Goal: Task Accomplishment & Management: Manage account settings

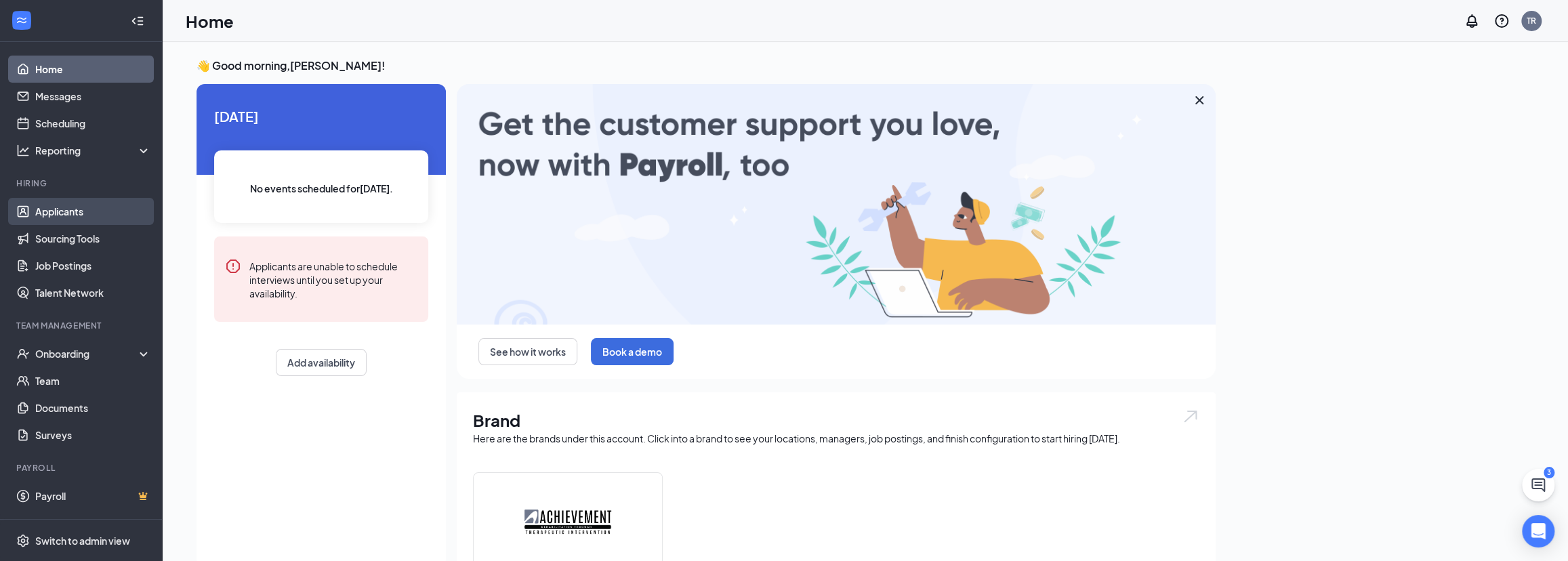
click at [66, 208] on link "Applicants" at bounding box center [93, 211] width 115 height 27
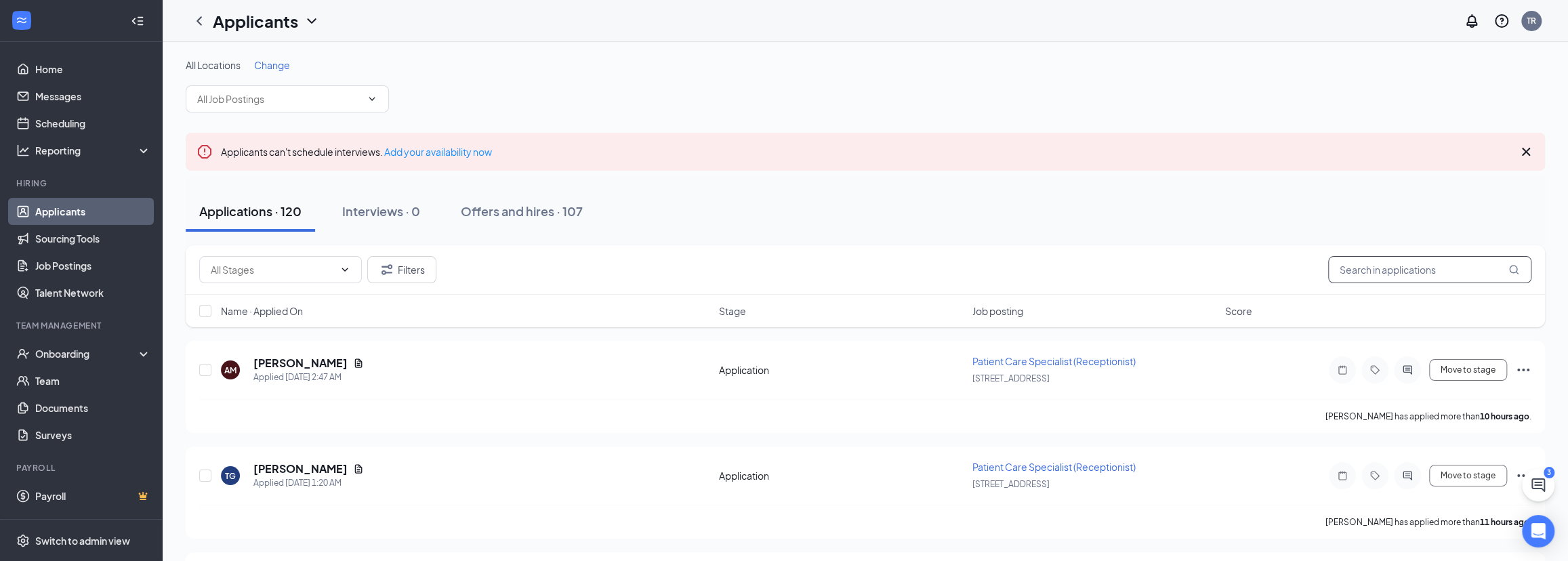
click at [1375, 266] on input "text" at bounding box center [1430, 270] width 203 height 27
type input "[PERSON_NAME]"
click at [1469, 480] on button "Move to stage" at bounding box center [1468, 475] width 78 height 22
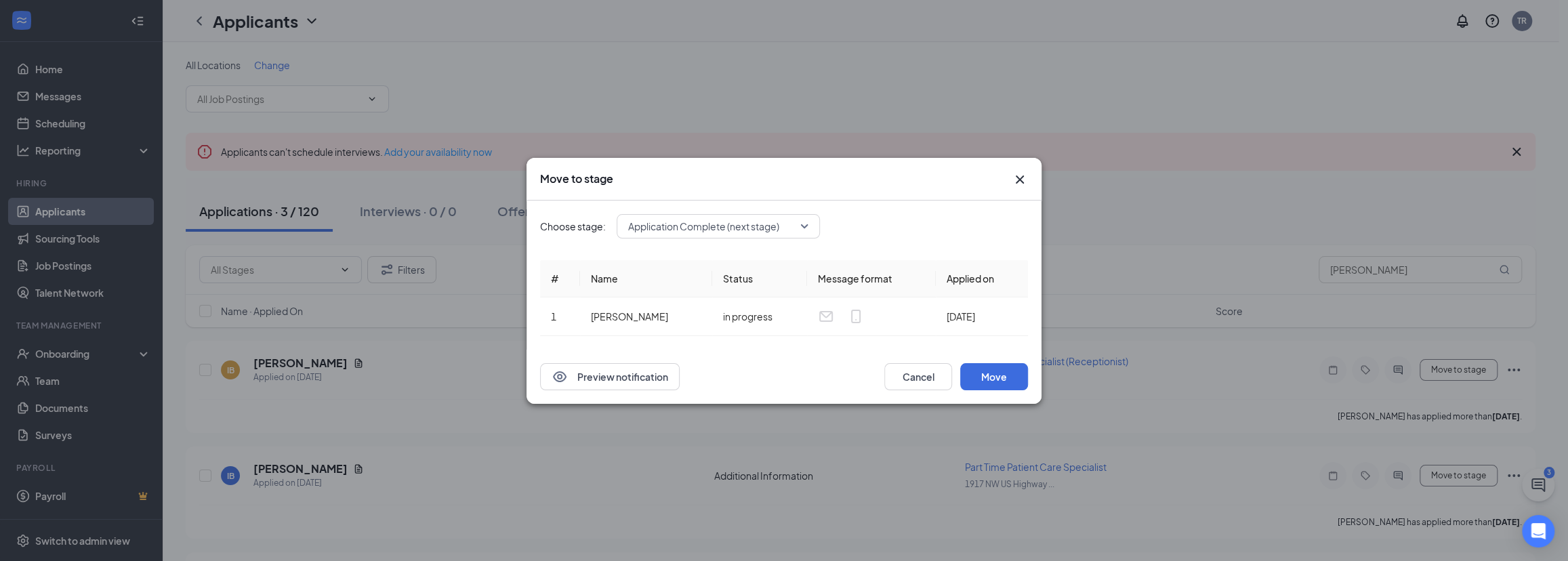
click at [769, 235] on span "Application Complete (next stage)" at bounding box center [704, 225] width 151 height 20
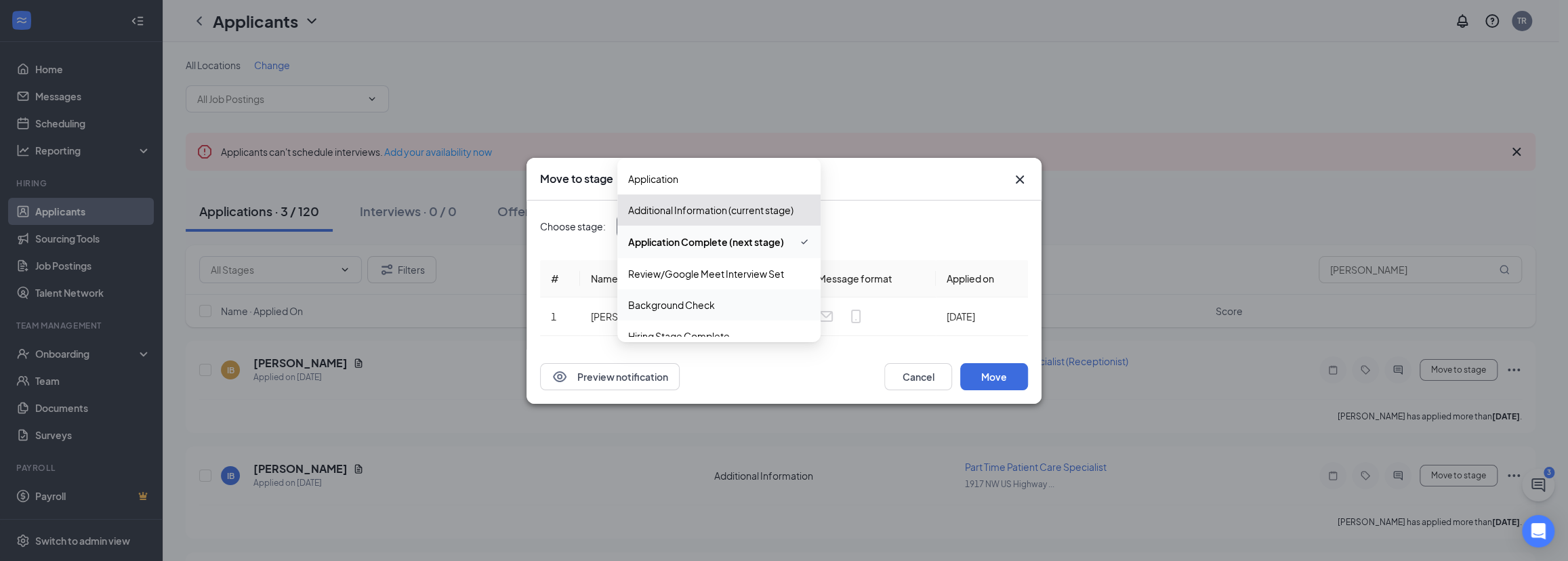
click at [728, 309] on span "Background Check" at bounding box center [719, 305] width 182 height 15
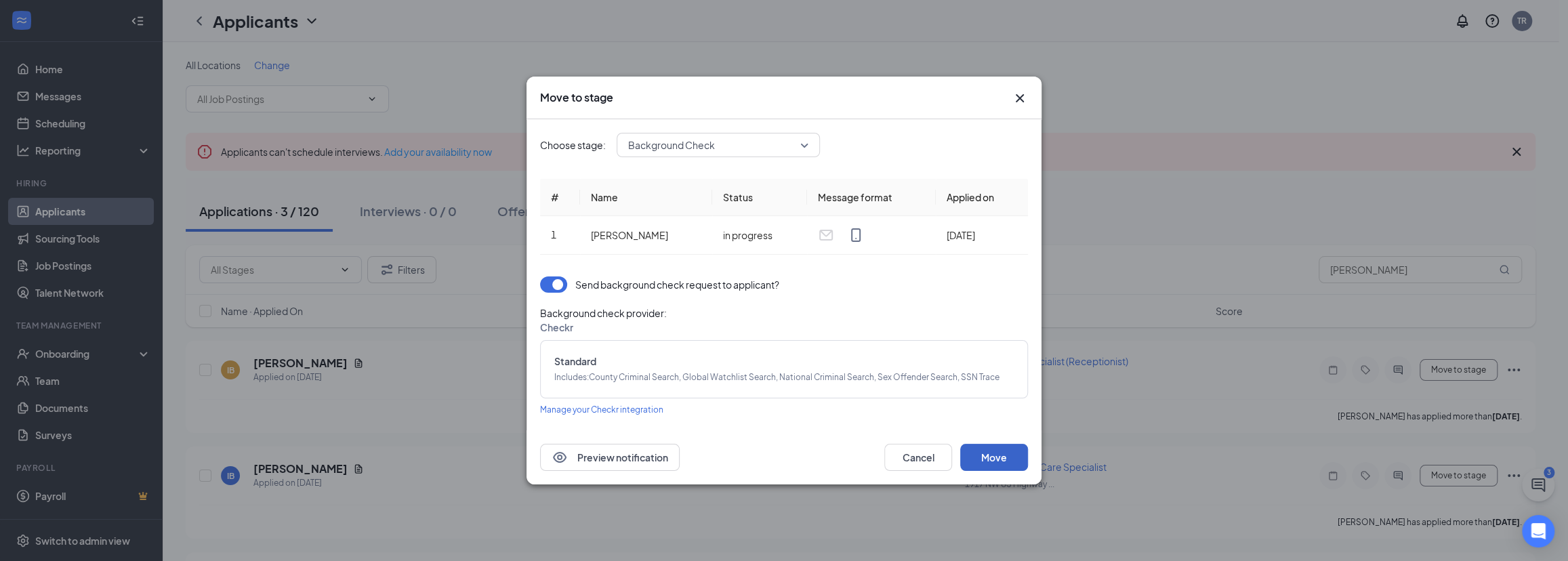
click at [995, 459] on button "Move" at bounding box center [995, 457] width 68 height 27
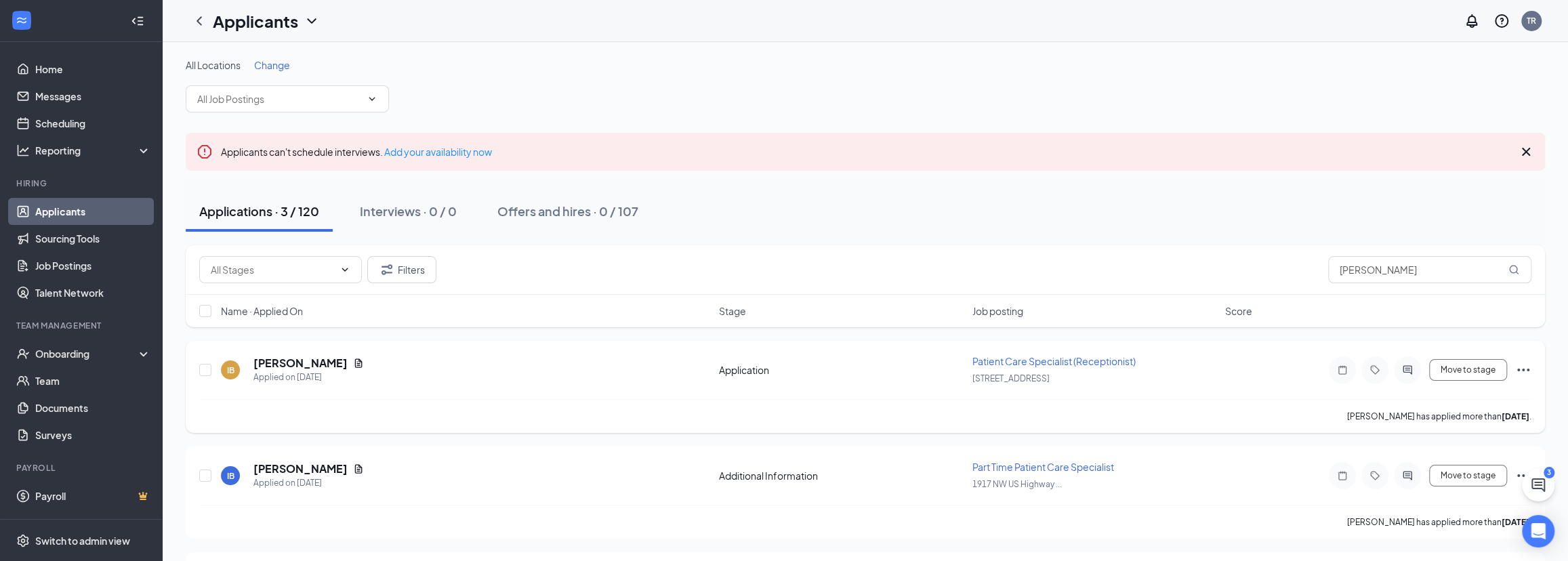
click at [1523, 371] on icon "Ellipses" at bounding box center [1523, 369] width 16 height 16
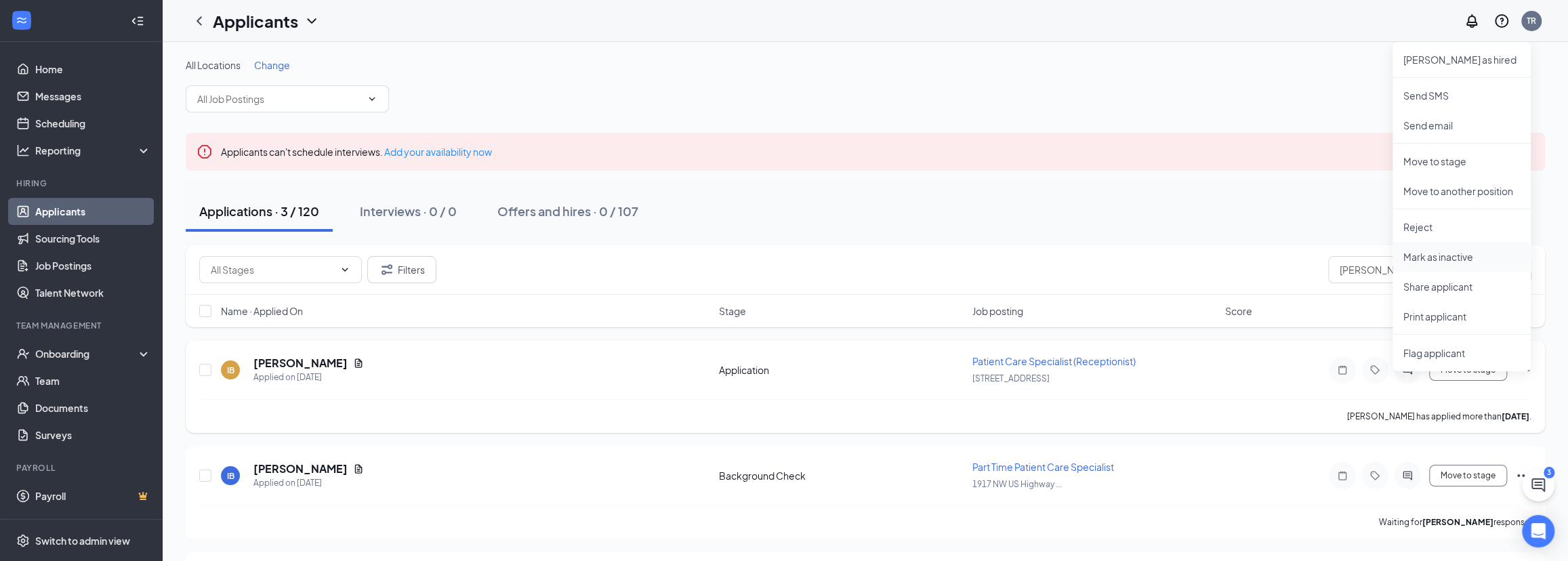
click at [1450, 259] on p "Mark as inactive" at bounding box center [1461, 256] width 116 height 13
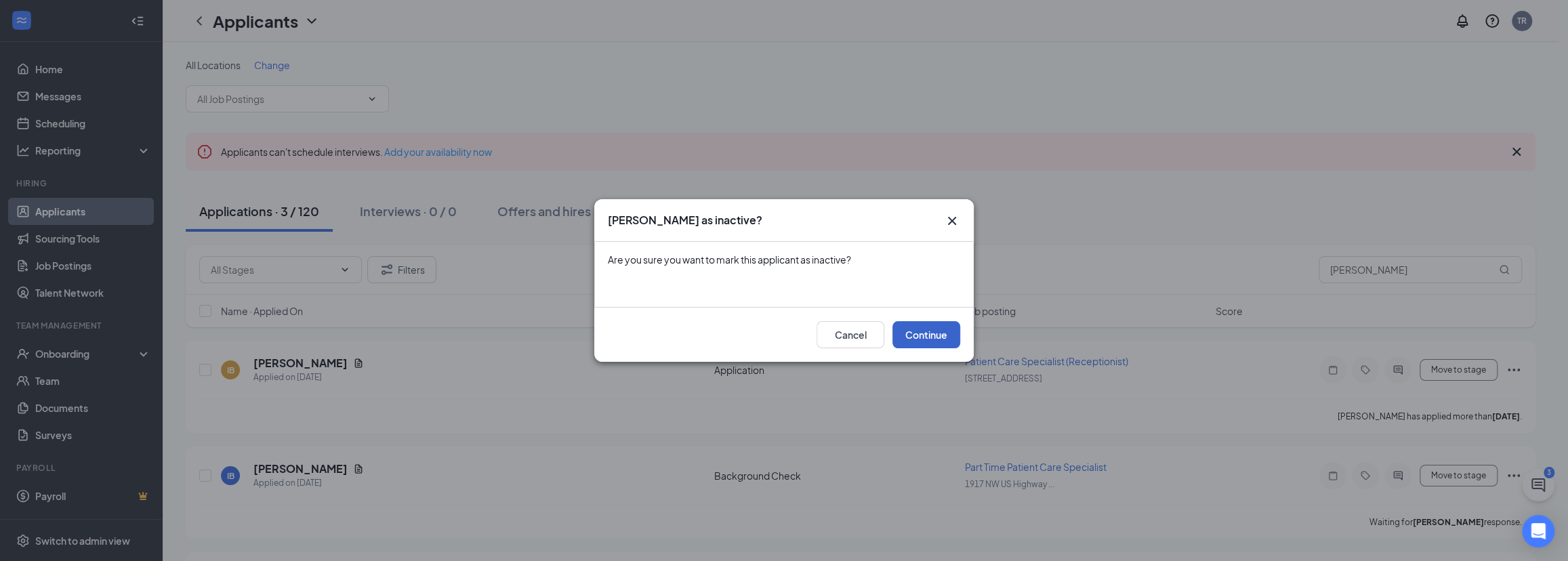
click at [946, 342] on button "Continue" at bounding box center [926, 334] width 68 height 27
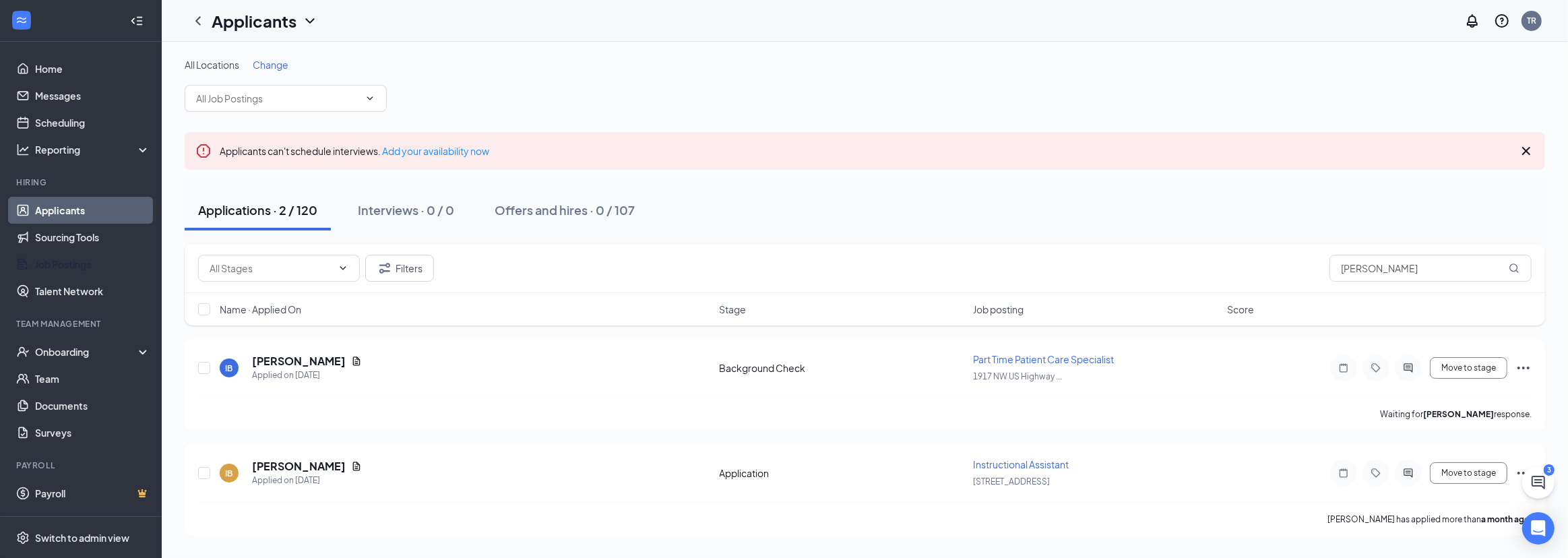
drag, startPoint x: 78, startPoint y: 267, endPoint x: 672, endPoint y: 323, distance: 596.6
click at [78, 267] on link "Job Postings" at bounding box center [92, 263] width 115 height 27
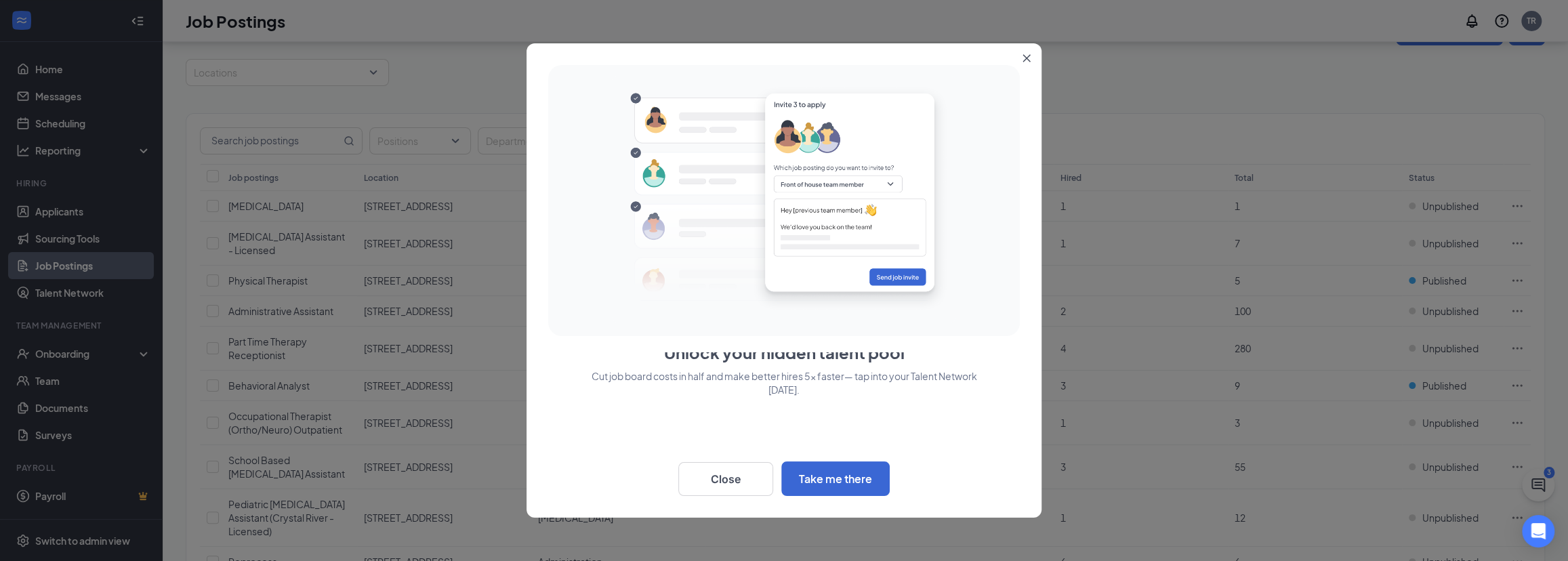
scroll to position [61, 0]
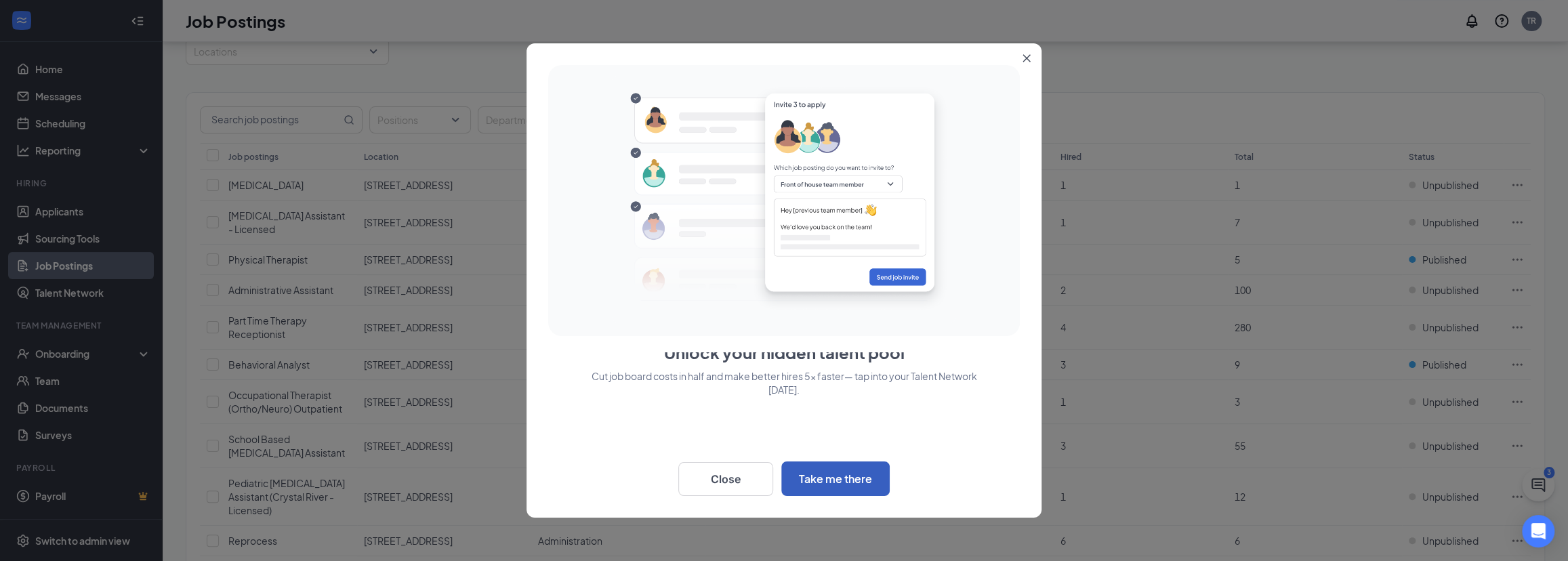
click at [837, 481] on button "Take me there" at bounding box center [836, 479] width 109 height 35
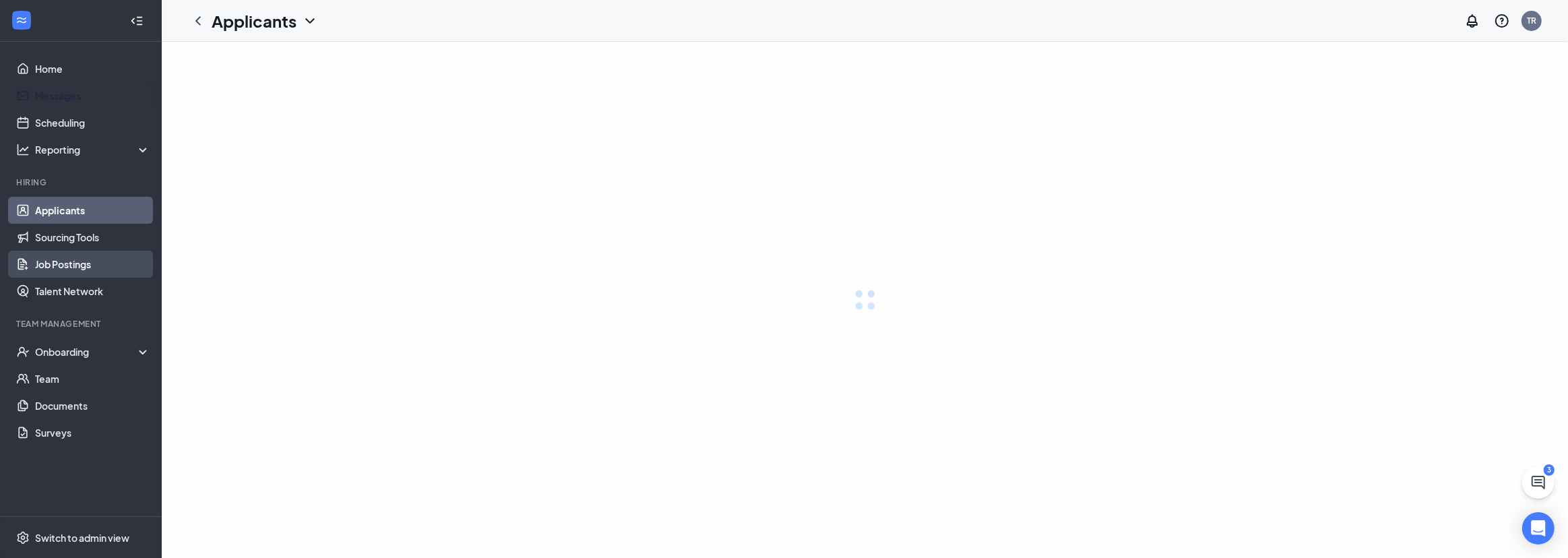
click at [61, 267] on link "Job Postings" at bounding box center [92, 263] width 115 height 27
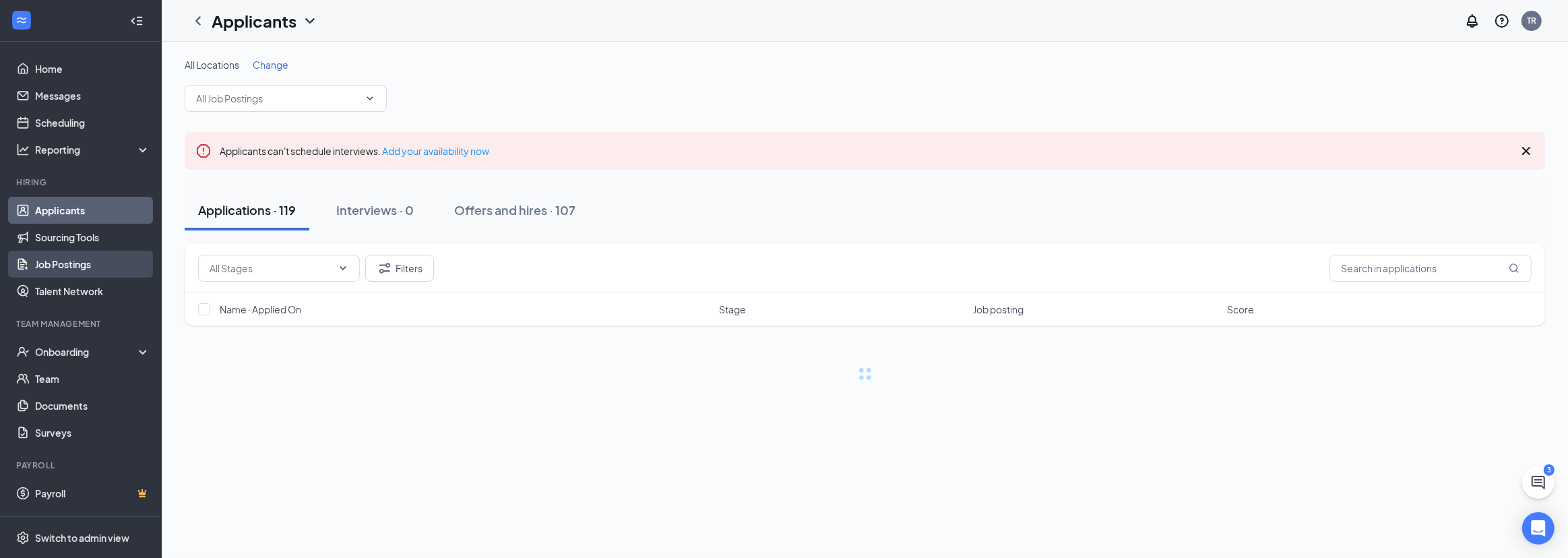
click at [65, 267] on link "Job Postings" at bounding box center [92, 263] width 115 height 27
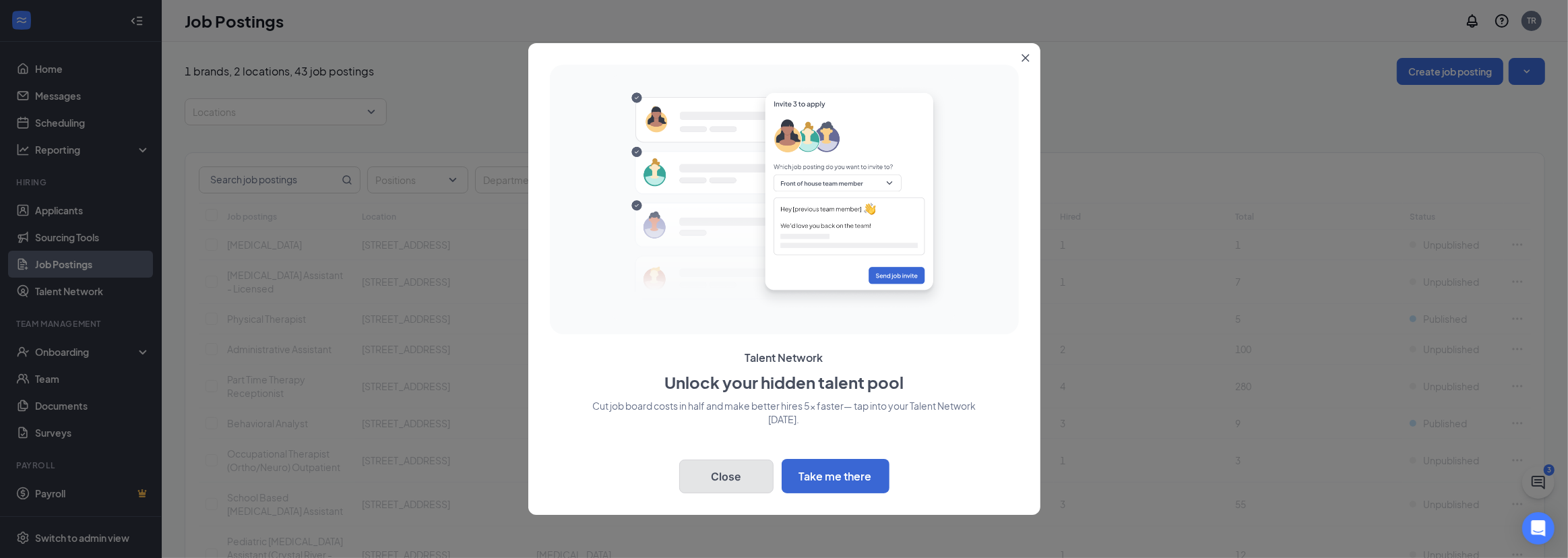
click at [743, 491] on button "Close" at bounding box center [727, 476] width 94 height 34
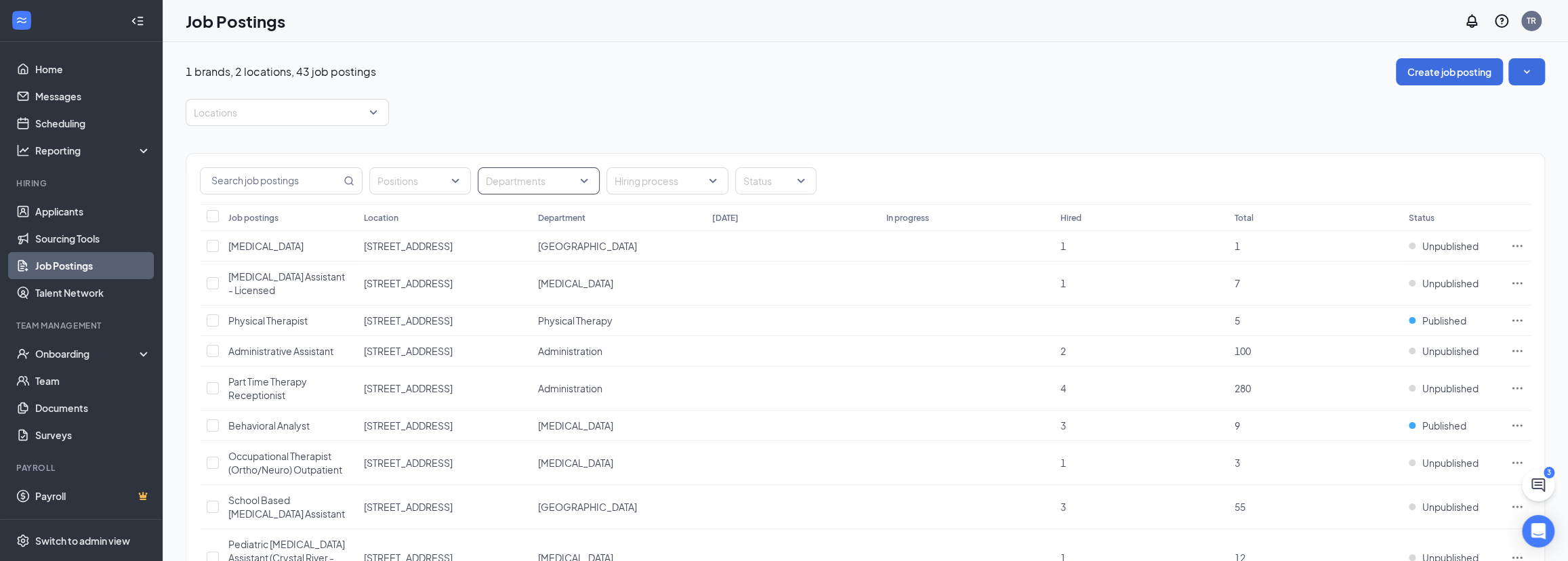
click at [581, 189] on div at bounding box center [531, 181] width 101 height 22
click at [555, 250] on span "Administration" at bounding box center [539, 248] width 64 height 12
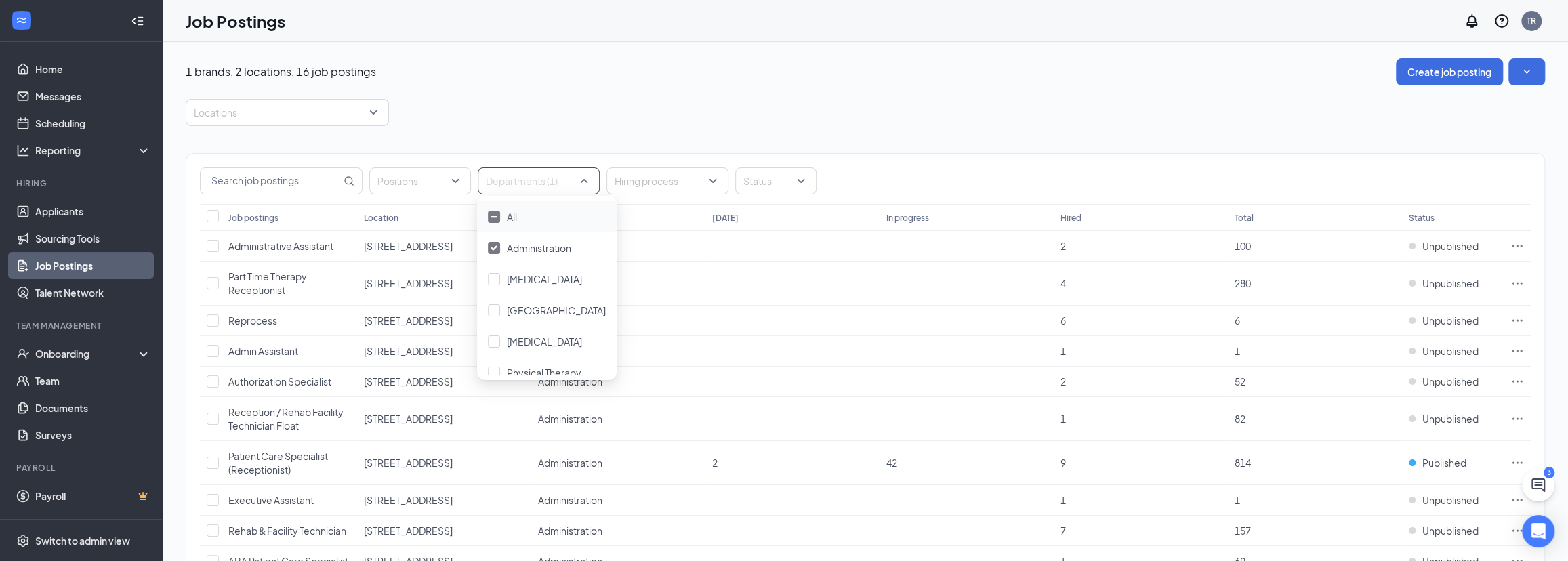
click at [186, 230] on div "Job postings Location Department [DATE] In progress Hired Total Status Administ…" at bounding box center [865, 509] width 1358 height 609
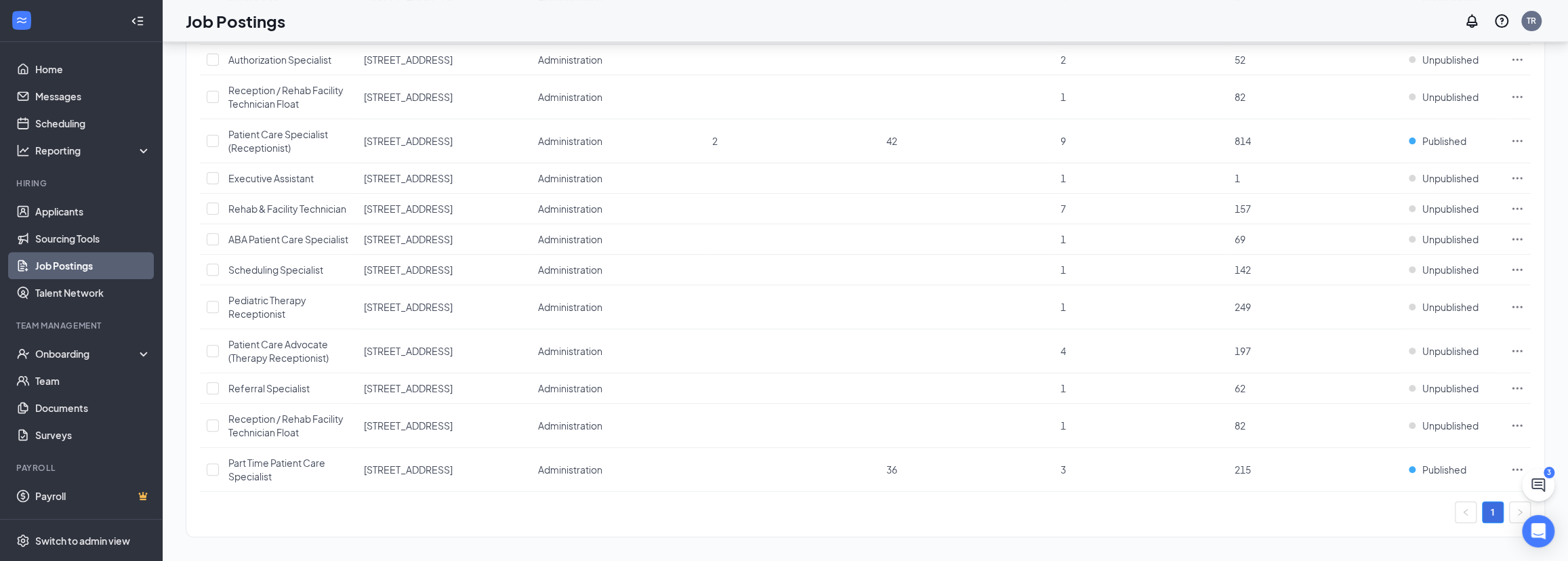
scroll to position [325, 0]
click at [1444, 472] on td "Published" at bounding box center [1453, 465] width 101 height 44
click at [1440, 467] on span "Published" at bounding box center [1444, 465] width 44 height 13
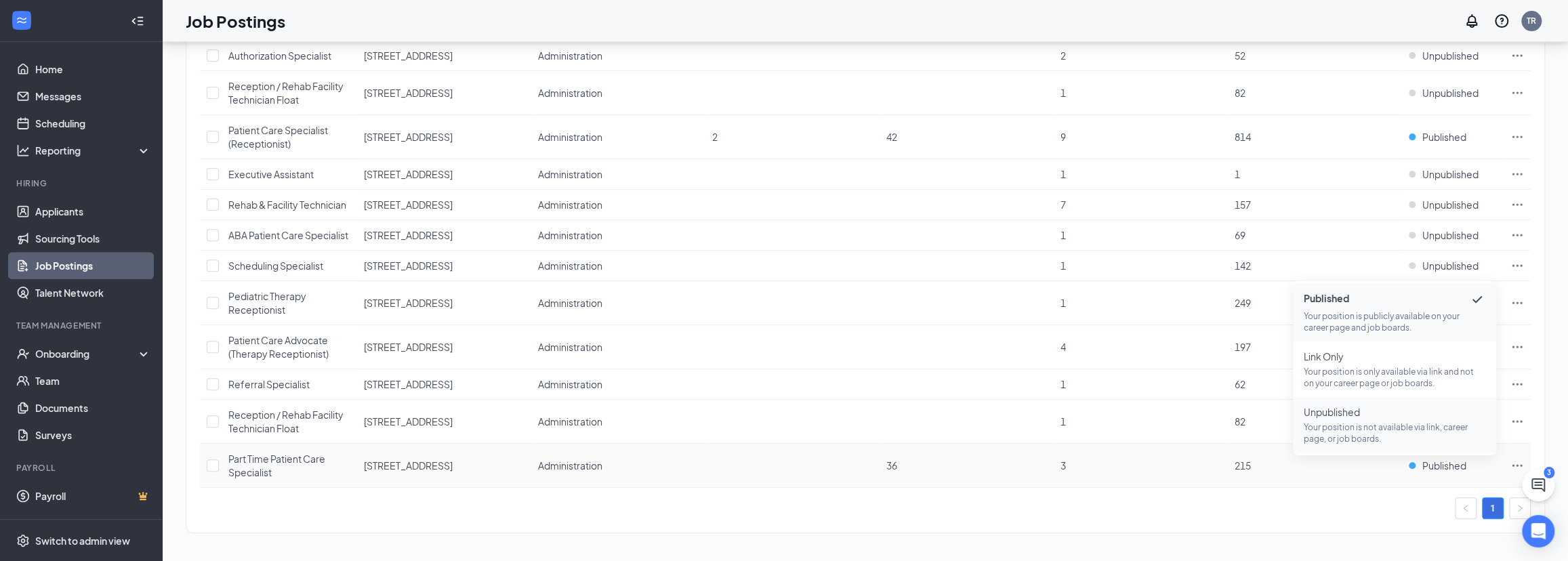
click at [1360, 430] on p "Your position is not available via link, career page, or job boards." at bounding box center [1395, 432] width 182 height 23
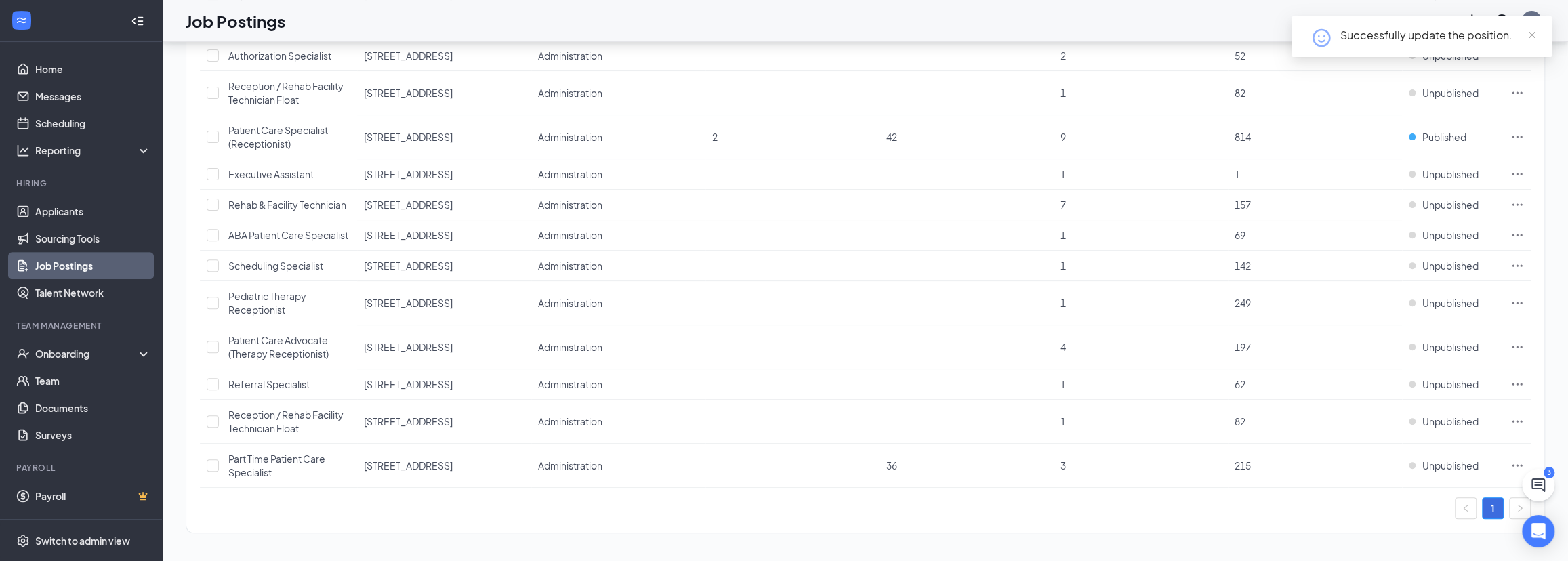
click at [185, 210] on div "Positions Departments (1) Hiring process Status Job postings Location Departmen…" at bounding box center [865, 180] width 1359 height 706
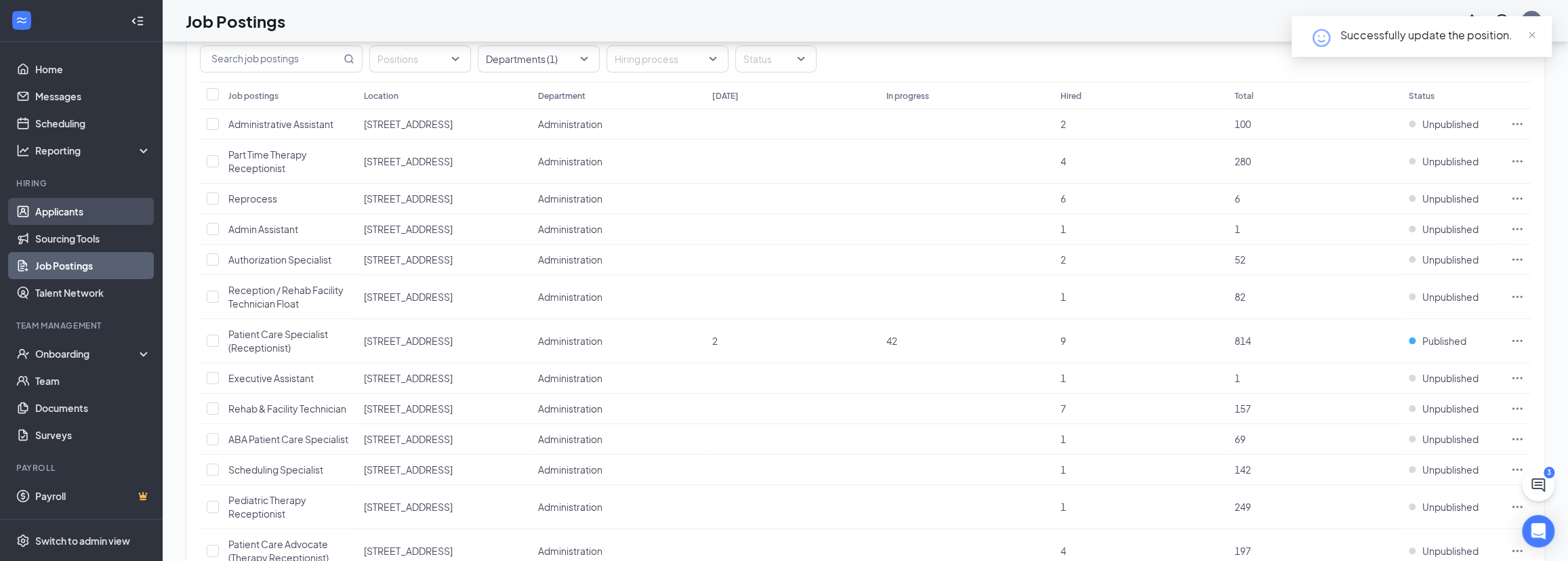
scroll to position [18, 0]
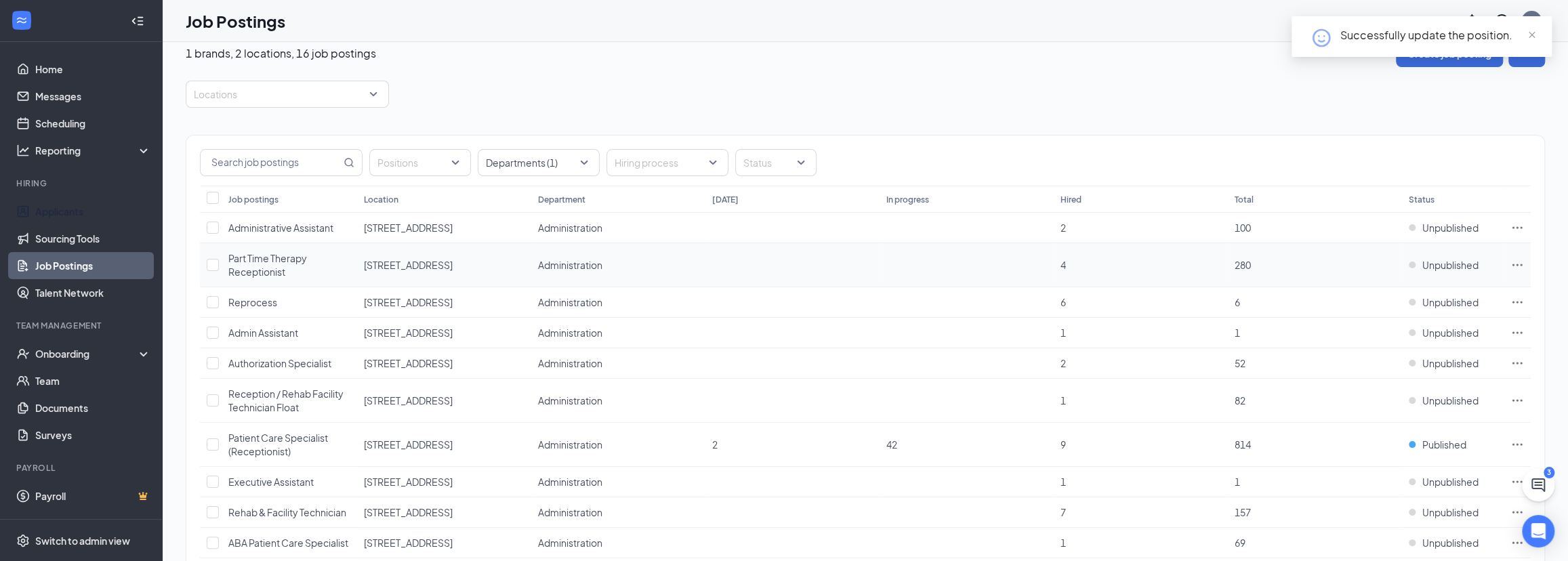
click at [68, 216] on link "Applicants" at bounding box center [93, 211] width 115 height 27
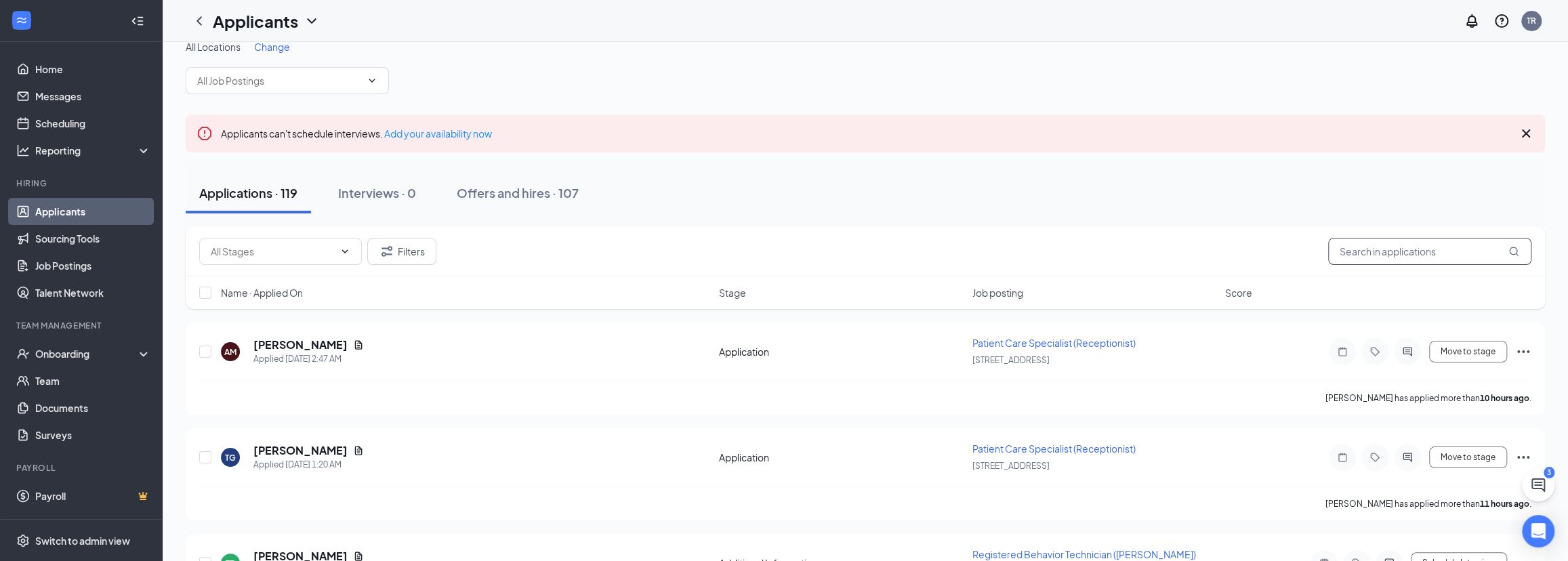
click at [1402, 245] on input "text" at bounding box center [1430, 251] width 203 height 27
type input "[PERSON_NAME]"
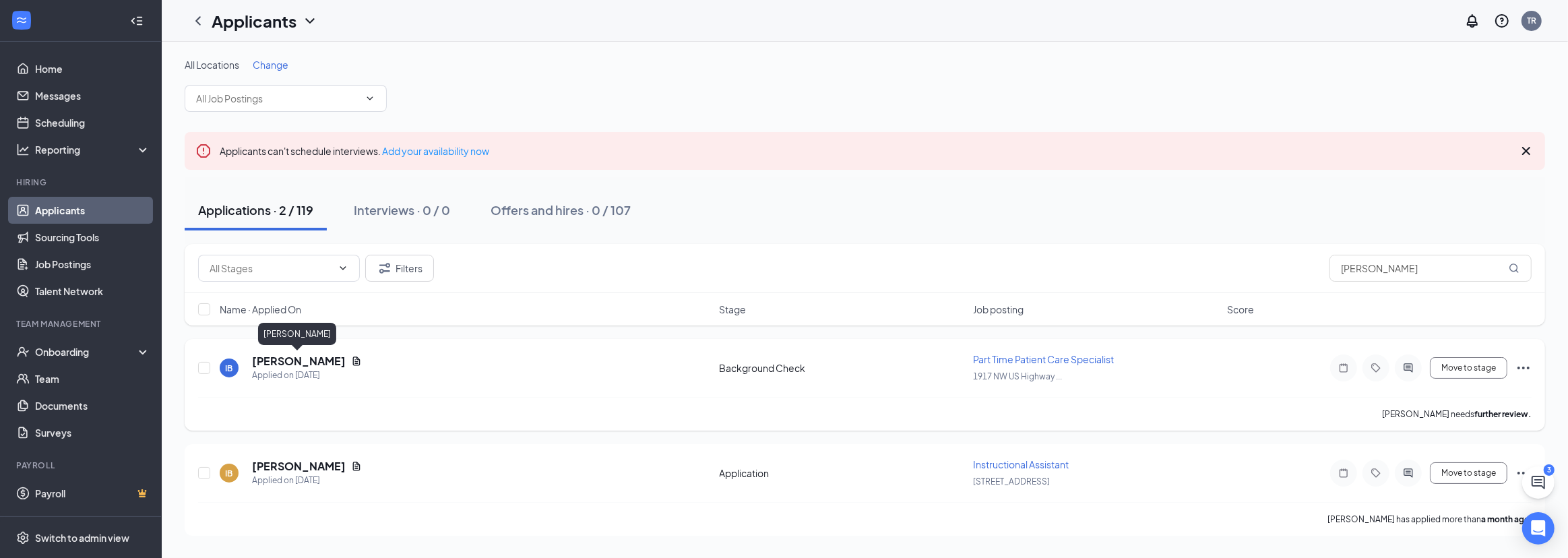
click at [301, 359] on h5 "[PERSON_NAME]" at bounding box center [299, 361] width 94 height 15
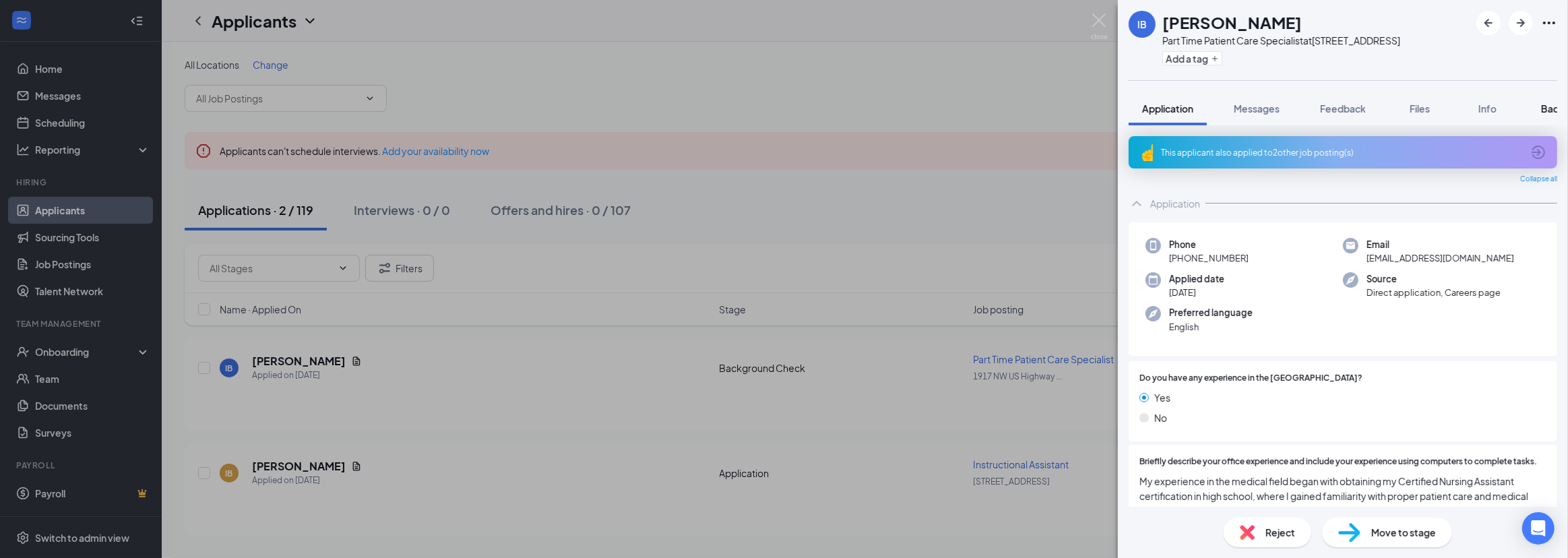
click at [1549, 108] on span "Background" at bounding box center [1569, 108] width 56 height 12
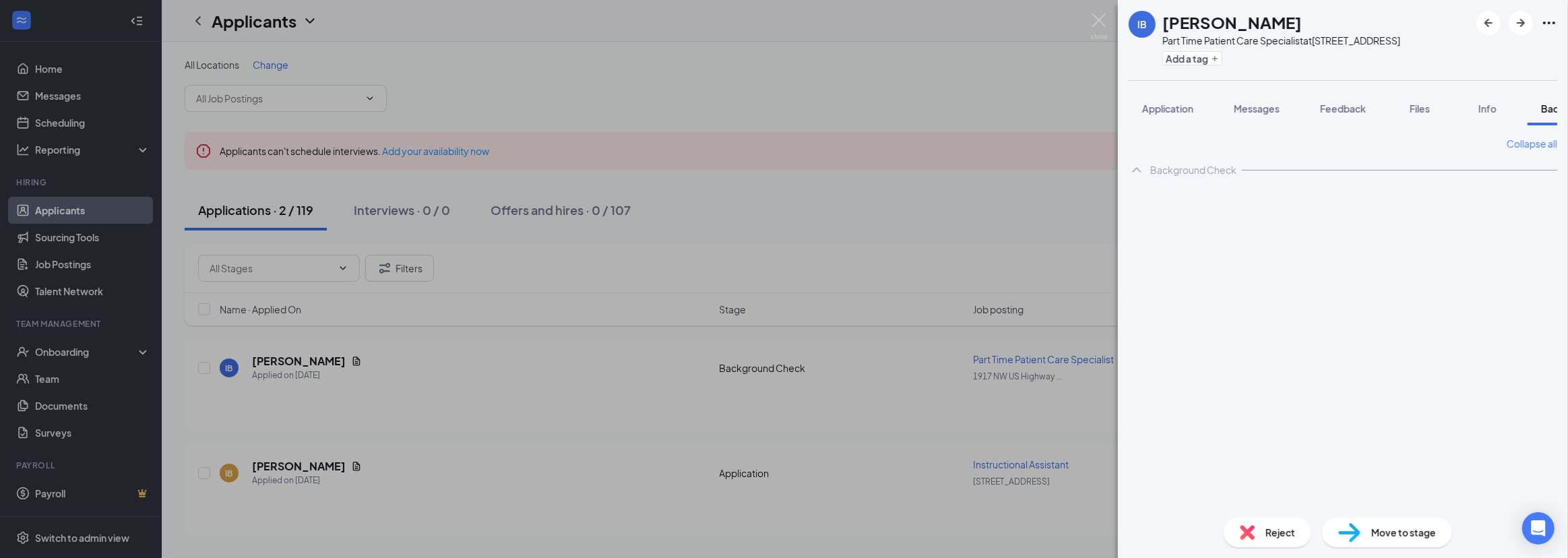
scroll to position [0, 55]
